Goal: Task Accomplishment & Management: Complete application form

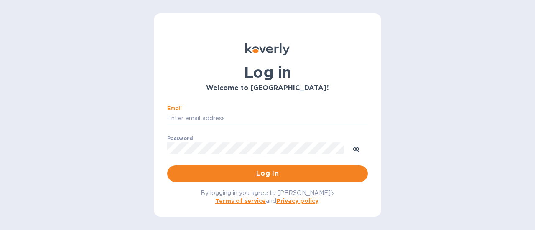
click at [247, 120] on input "Email" at bounding box center [267, 118] width 201 height 13
type input "[PERSON_NAME][EMAIL_ADDRESS][DOMAIN_NAME]"
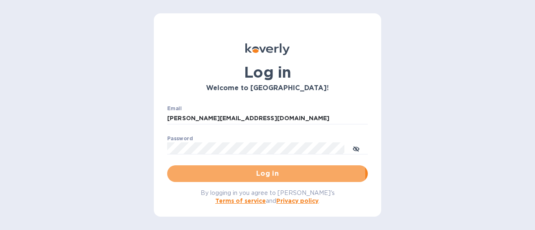
click at [266, 175] on span "Log in" at bounding box center [267, 174] width 187 height 10
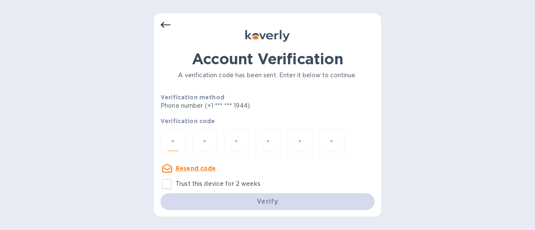
click at [171, 139] on input "number" at bounding box center [173, 143] width 11 height 15
type input "4"
type input "3"
type input "6"
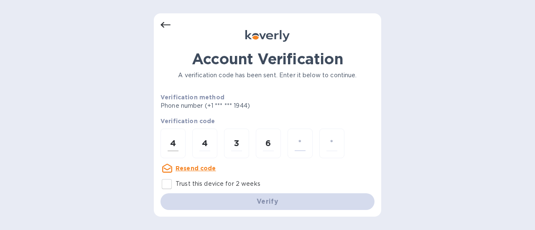
type input "2"
type input "7"
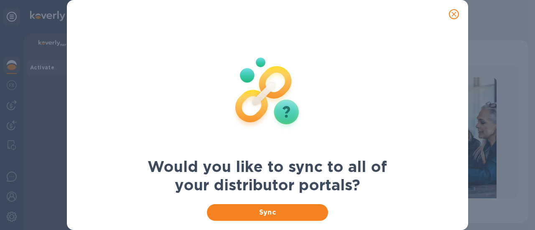
scroll to position [35, 0]
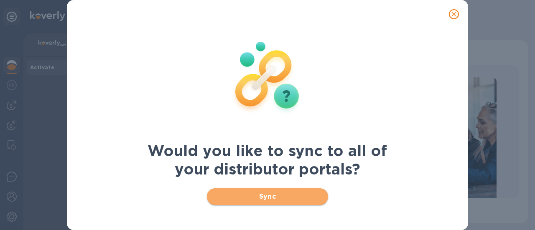
click at [270, 192] on span "Sync" at bounding box center [268, 197] width 108 height 10
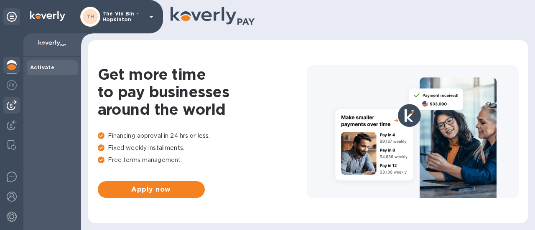
click at [13, 102] on img at bounding box center [12, 105] width 10 height 10
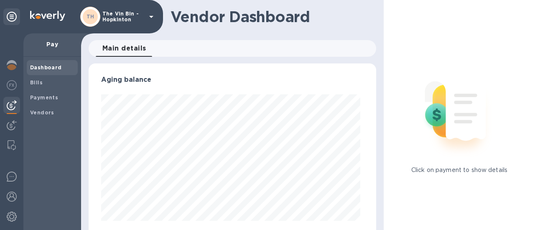
scroll to position [181, 284]
click at [43, 99] on b "Payments" at bounding box center [44, 98] width 28 height 6
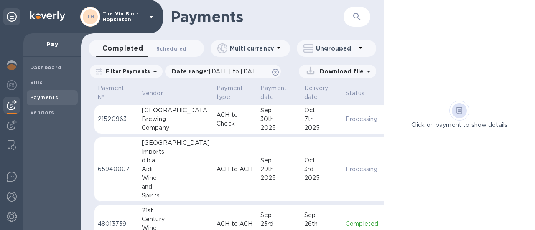
click at [174, 49] on span "Scheduled 0" at bounding box center [171, 48] width 30 height 9
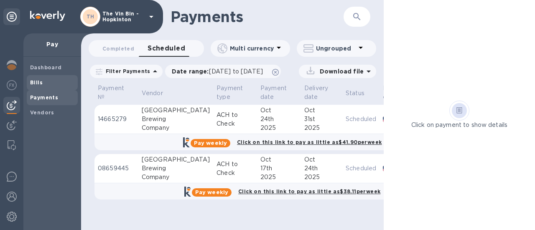
click at [37, 82] on b "Bills" at bounding box center [36, 82] width 13 height 6
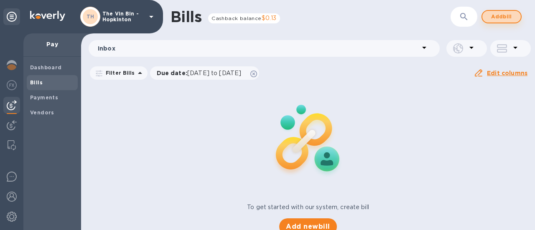
click at [496, 15] on span "Add bill" at bounding box center [501, 17] width 25 height 10
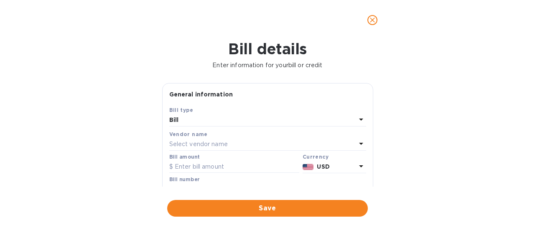
click at [215, 142] on p "Select vendor name" at bounding box center [198, 144] width 59 height 9
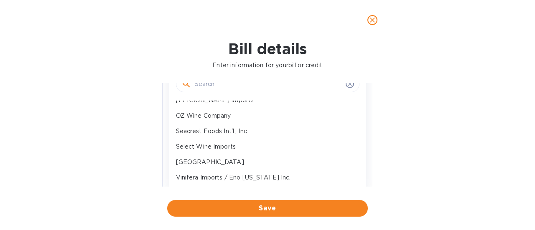
scroll to position [399, 0]
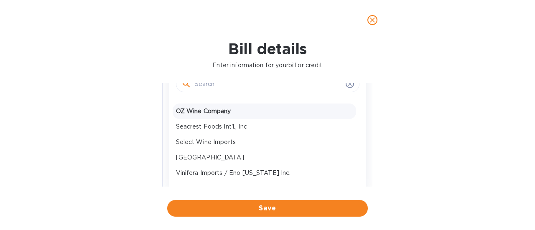
click at [204, 109] on p "OZ Wine Company" at bounding box center [264, 111] width 177 height 9
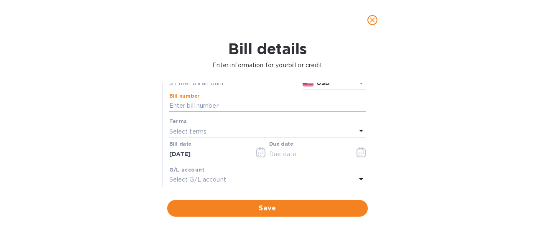
click at [207, 104] on input "text" at bounding box center [267, 106] width 197 height 13
type input "69224"
click at [194, 129] on p "Select terms" at bounding box center [188, 132] width 38 height 9
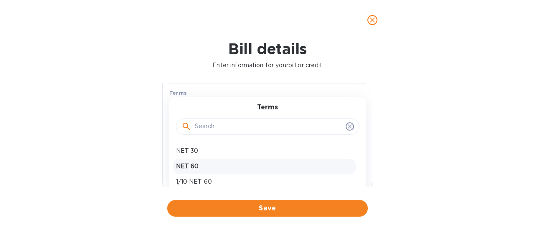
scroll to position [125, 0]
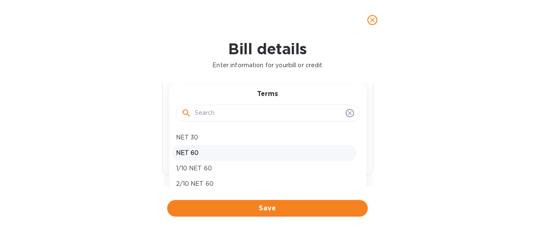
click at [192, 151] on p "NET 60" at bounding box center [264, 153] width 177 height 9
type input "11/29/2025"
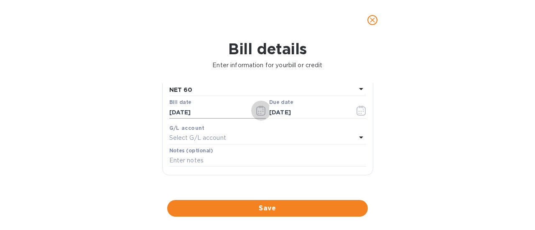
click at [258, 110] on icon "button" at bounding box center [261, 111] width 10 height 10
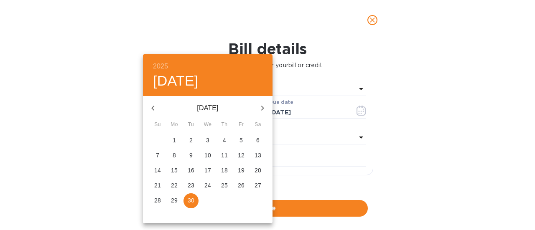
click at [151, 105] on icon "button" at bounding box center [153, 108] width 10 height 10
click at [207, 153] on p "6" at bounding box center [207, 155] width 3 height 8
type input "08/06/2025"
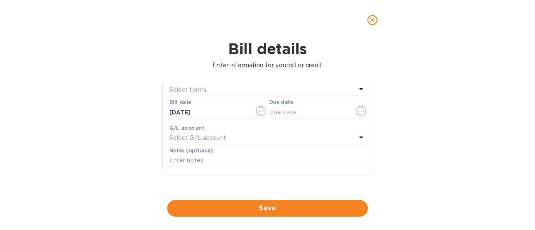
click at [219, 89] on div "Select terms" at bounding box center [262, 90] width 187 height 12
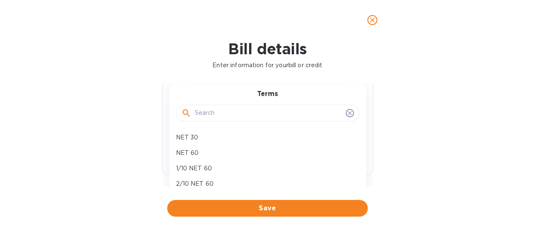
click at [207, 154] on p "NET 60" at bounding box center [264, 153] width 177 height 9
type input "10/05/2025"
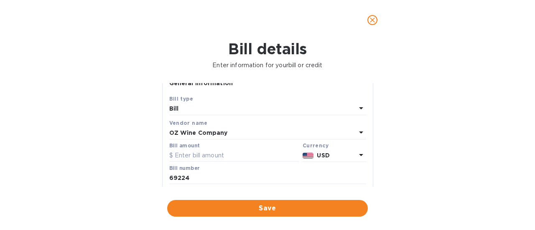
scroll to position [0, 0]
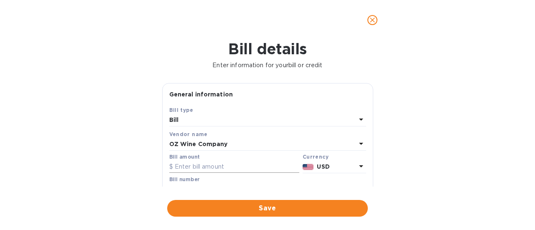
click at [214, 169] on input "text" at bounding box center [234, 167] width 130 height 13
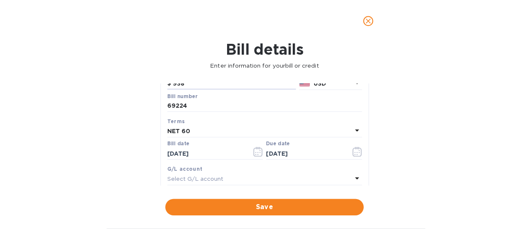
scroll to position [125, 0]
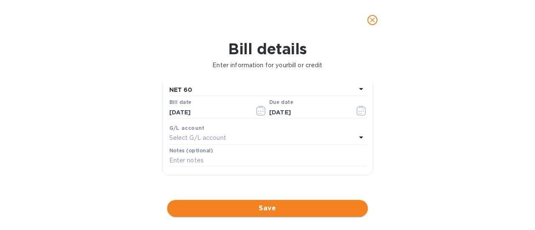
type input "938"
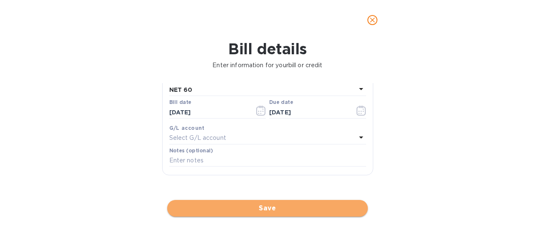
click at [259, 212] on span "Save" at bounding box center [267, 209] width 187 height 10
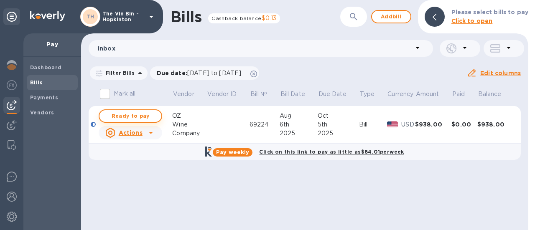
click at [147, 115] on span "Ready to pay" at bounding box center [130, 116] width 49 height 10
checkbox input "true"
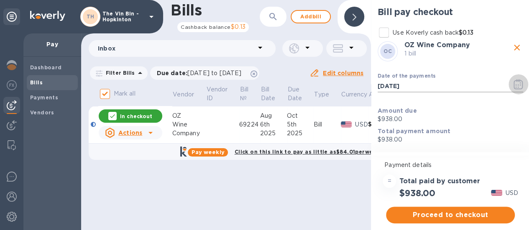
click at [514, 81] on icon "button" at bounding box center [518, 84] width 9 height 10
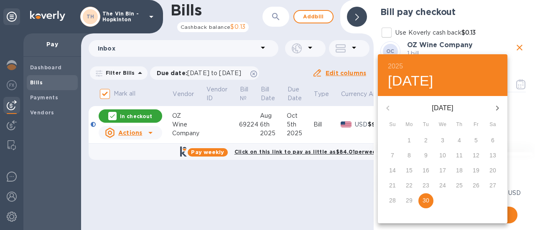
click at [499, 104] on icon "button" at bounding box center [498, 108] width 10 height 10
click at [392, 158] on p "5" at bounding box center [392, 155] width 3 height 8
type input "10/05/2025"
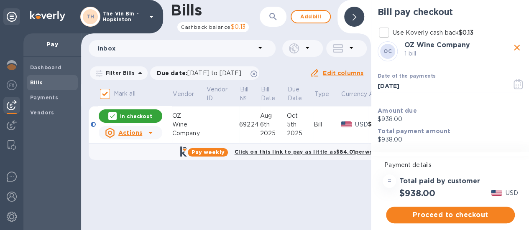
scroll to position [6, 0]
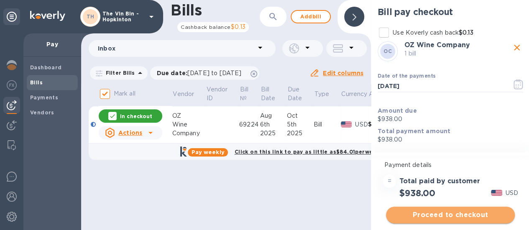
click at [457, 211] on span "Proceed to checkout" at bounding box center [450, 215] width 115 height 10
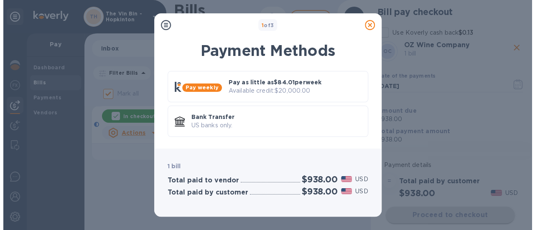
scroll to position [0, 0]
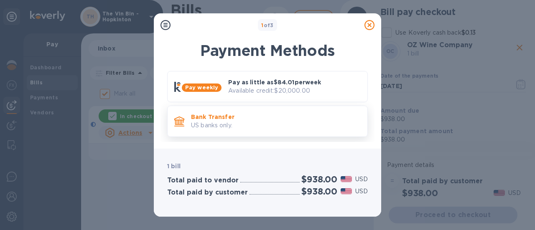
click at [258, 125] on p "US banks only." at bounding box center [276, 125] width 170 height 9
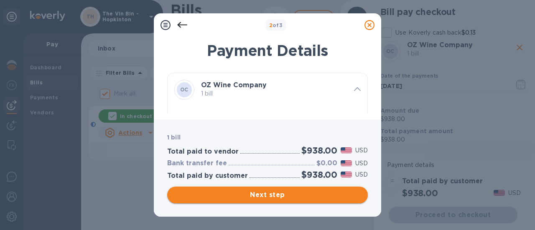
click at [276, 193] on span "Next step" at bounding box center [267, 195] width 187 height 10
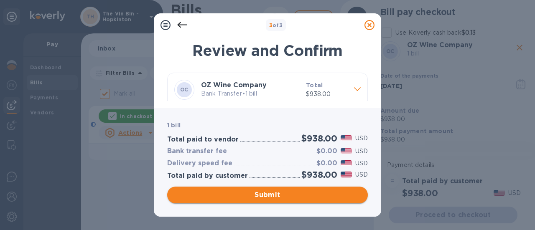
click at [274, 194] on span "Submit" at bounding box center [267, 195] width 187 height 10
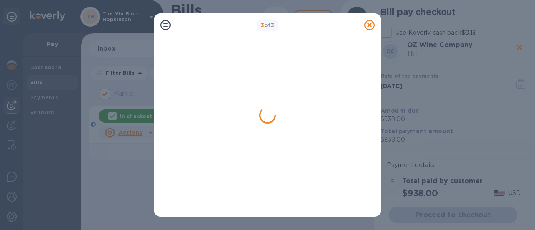
checkbox input "false"
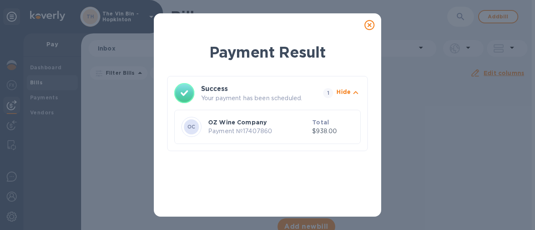
click at [371, 23] on icon at bounding box center [370, 25] width 10 height 10
